Goal: Task Accomplishment & Management: Use online tool/utility

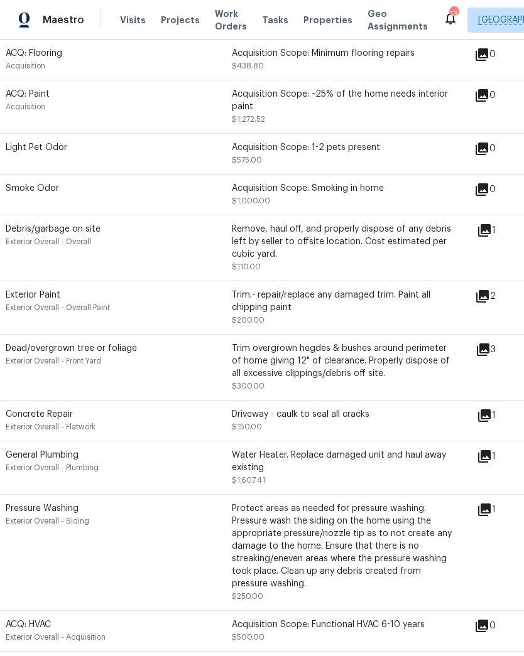
scroll to position [321, 10]
click at [492, 234] on icon at bounding box center [484, 229] width 15 height 15
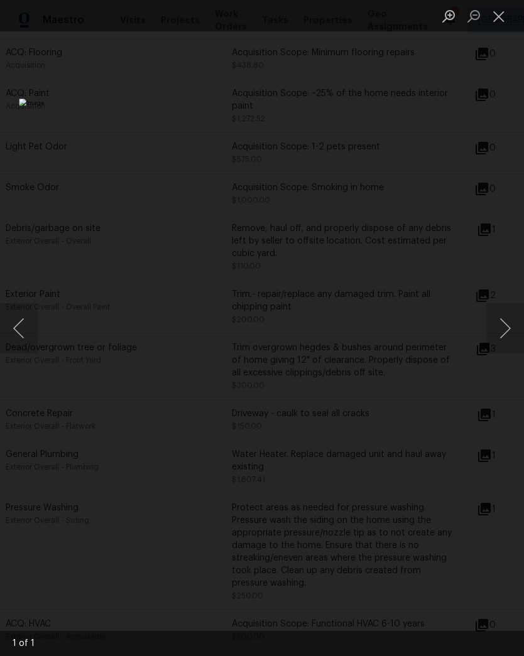
click at [502, 14] on button "Close lightbox" at bounding box center [498, 16] width 25 height 22
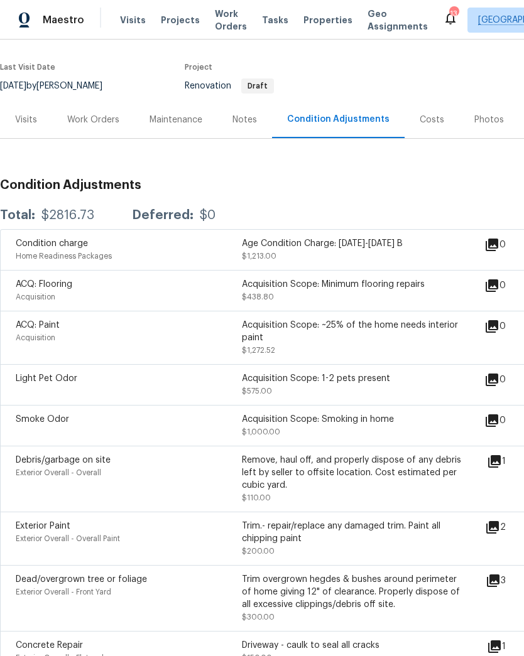
scroll to position [89, 0]
click at [427, 117] on div "Costs" at bounding box center [432, 120] width 24 height 13
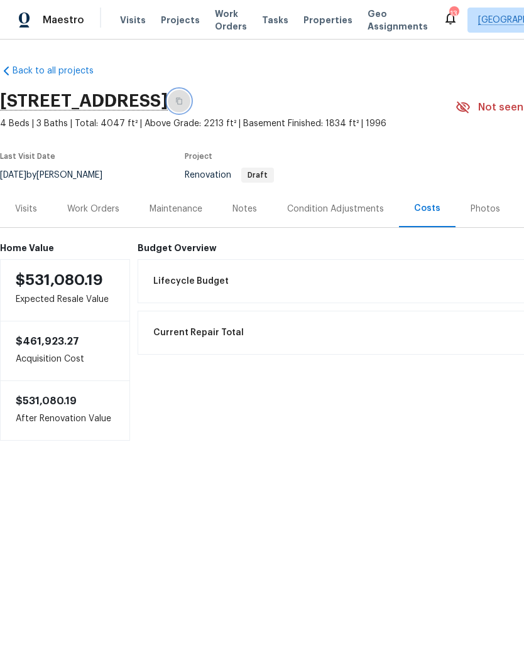
click at [183, 100] on icon "button" at bounding box center [179, 101] width 8 height 8
click at [249, 217] on div "Notes" at bounding box center [244, 208] width 55 height 37
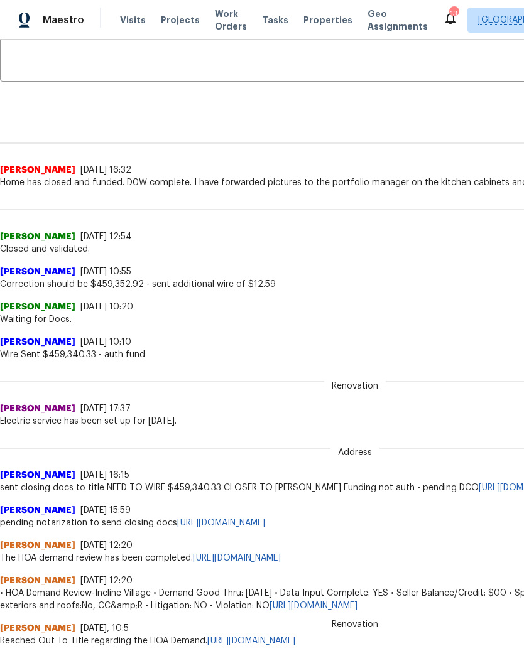
scroll to position [242, 0]
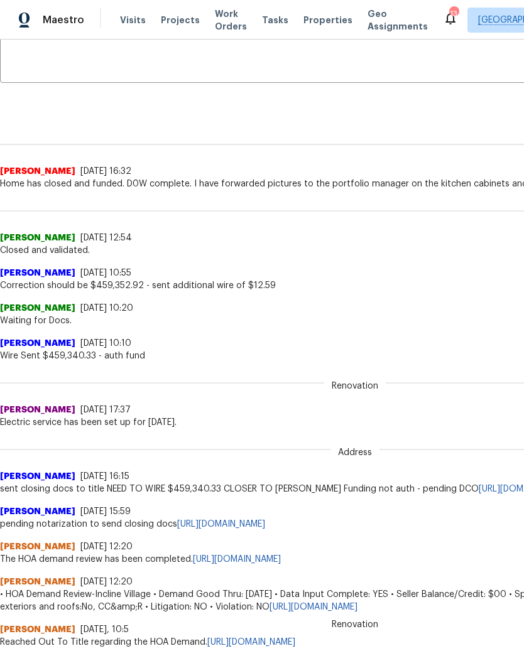
click at [126, 21] on span "Visits" at bounding box center [133, 20] width 26 height 13
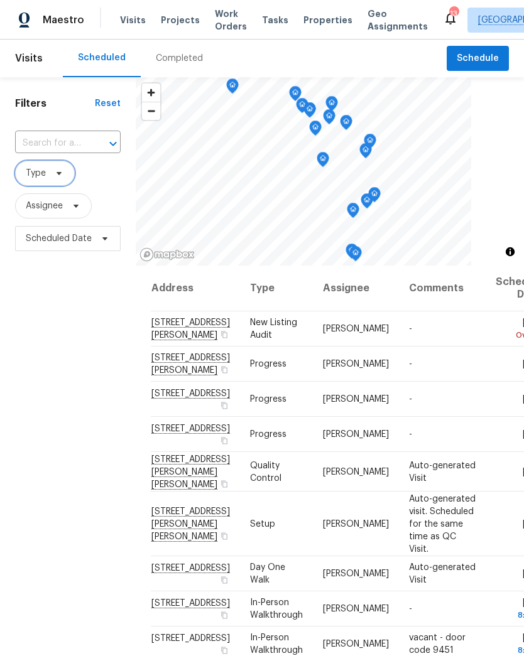
click at [62, 174] on icon at bounding box center [59, 173] width 10 height 10
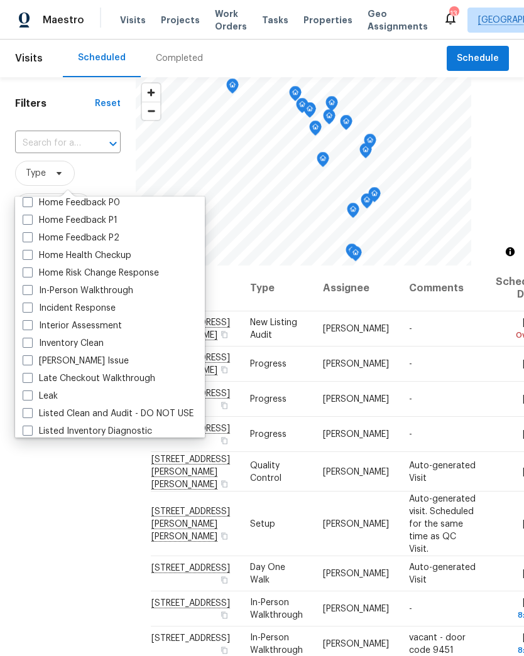
scroll to position [420, 0]
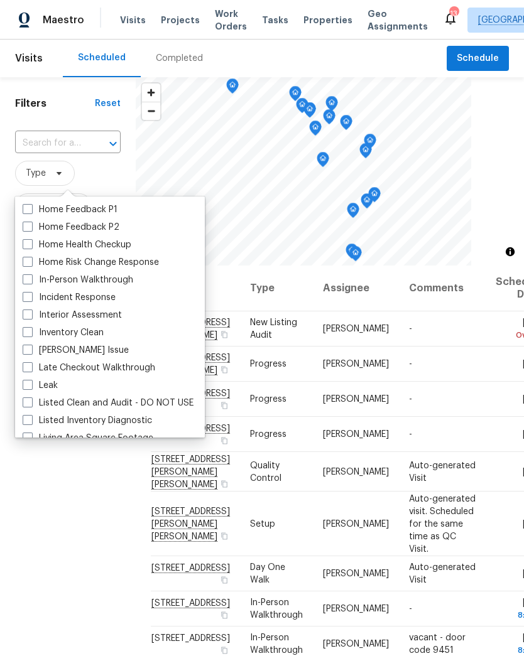
click at [37, 280] on label "In-Person Walkthrough" at bounding box center [78, 280] width 111 height 13
click at [31, 280] on input "In-Person Walkthrough" at bounding box center [27, 278] width 8 height 8
checkbox input "true"
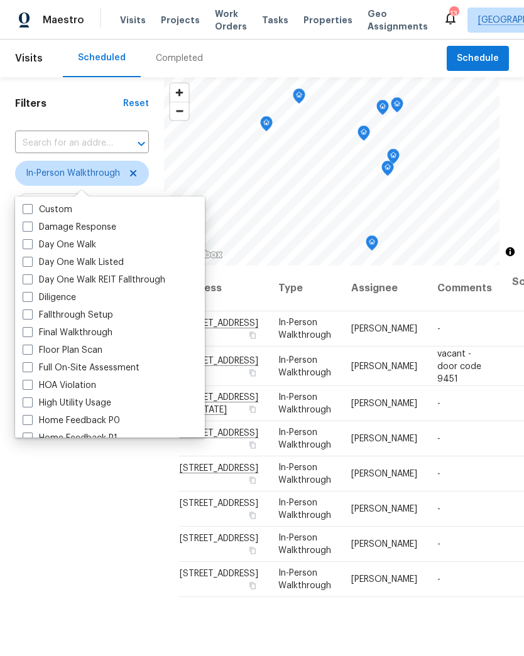
scroll to position [190, 0]
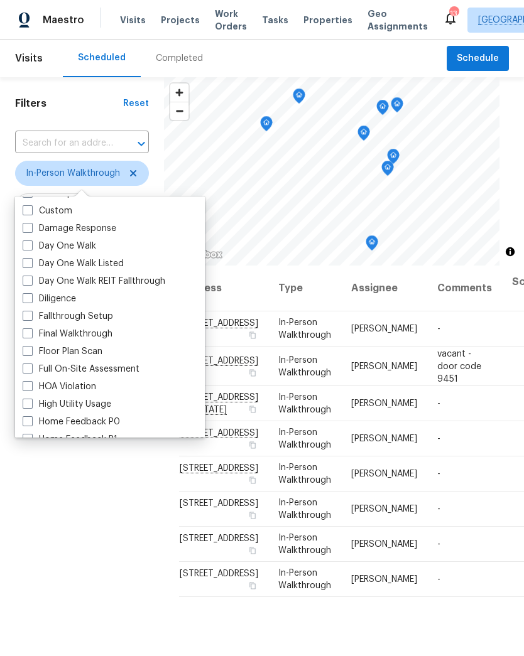
click at [38, 298] on label "Diligence" at bounding box center [49, 299] width 53 height 13
click at [31, 298] on input "Diligence" at bounding box center [27, 297] width 8 height 8
checkbox input "true"
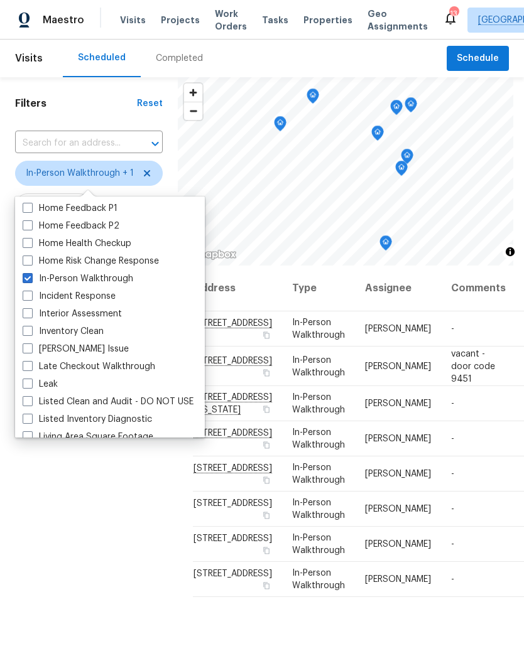
scroll to position [422, 0]
click at [129, 509] on div "Filters Reset ​ In-Person Walkthrough + 1 Assignee Scheduled Date" at bounding box center [89, 433] width 178 height 713
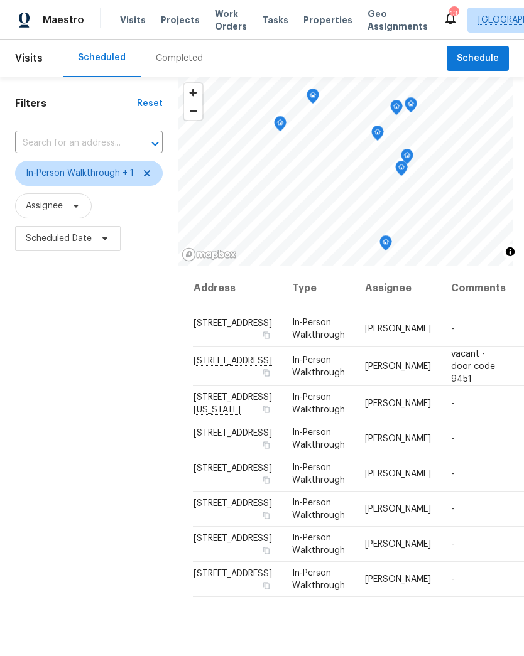
scroll to position [33, 0]
click at [0, 0] on icon at bounding box center [0, 0] width 0 height 0
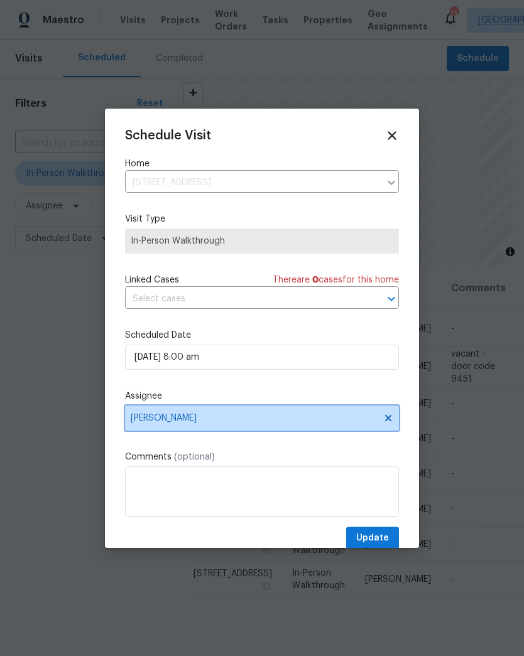
click at [210, 423] on span "[PERSON_NAME]" at bounding box center [254, 418] width 246 height 10
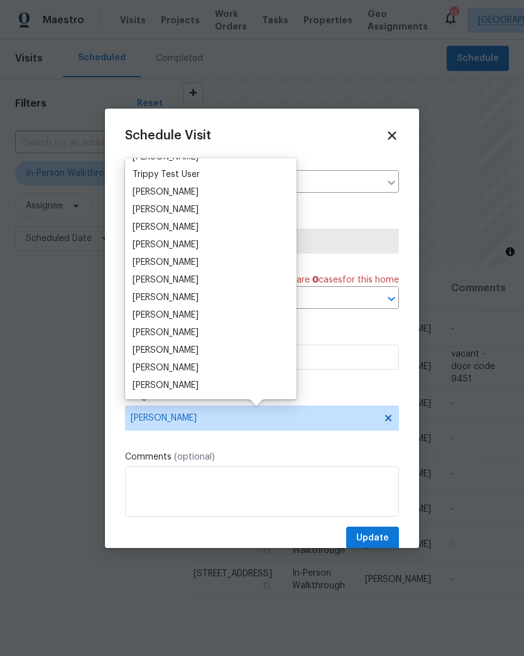
scroll to position [1138, 0]
click at [171, 389] on div "[PERSON_NAME]" at bounding box center [166, 385] width 66 height 13
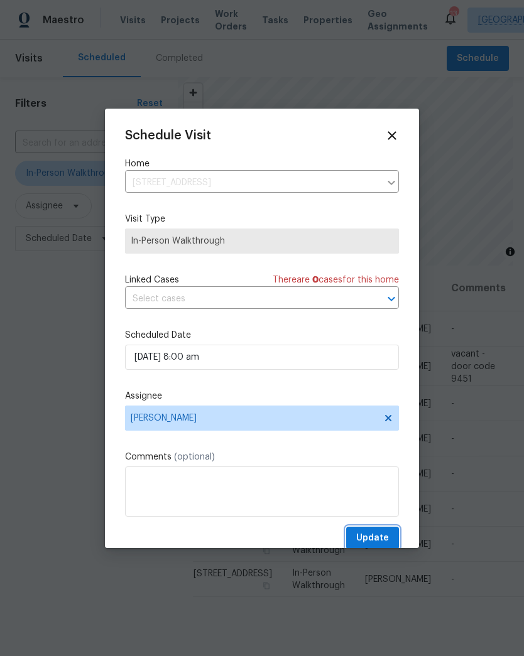
click at [377, 539] on span "Update" at bounding box center [372, 539] width 33 height 16
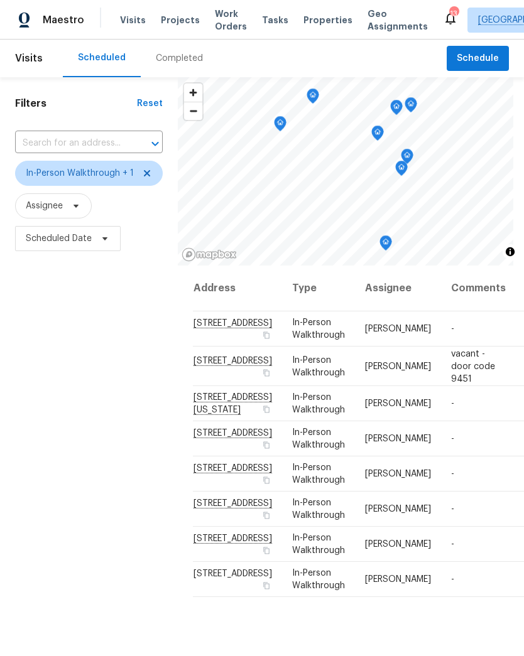
scroll to position [123, 0]
